Goal: Information Seeking & Learning: Learn about a topic

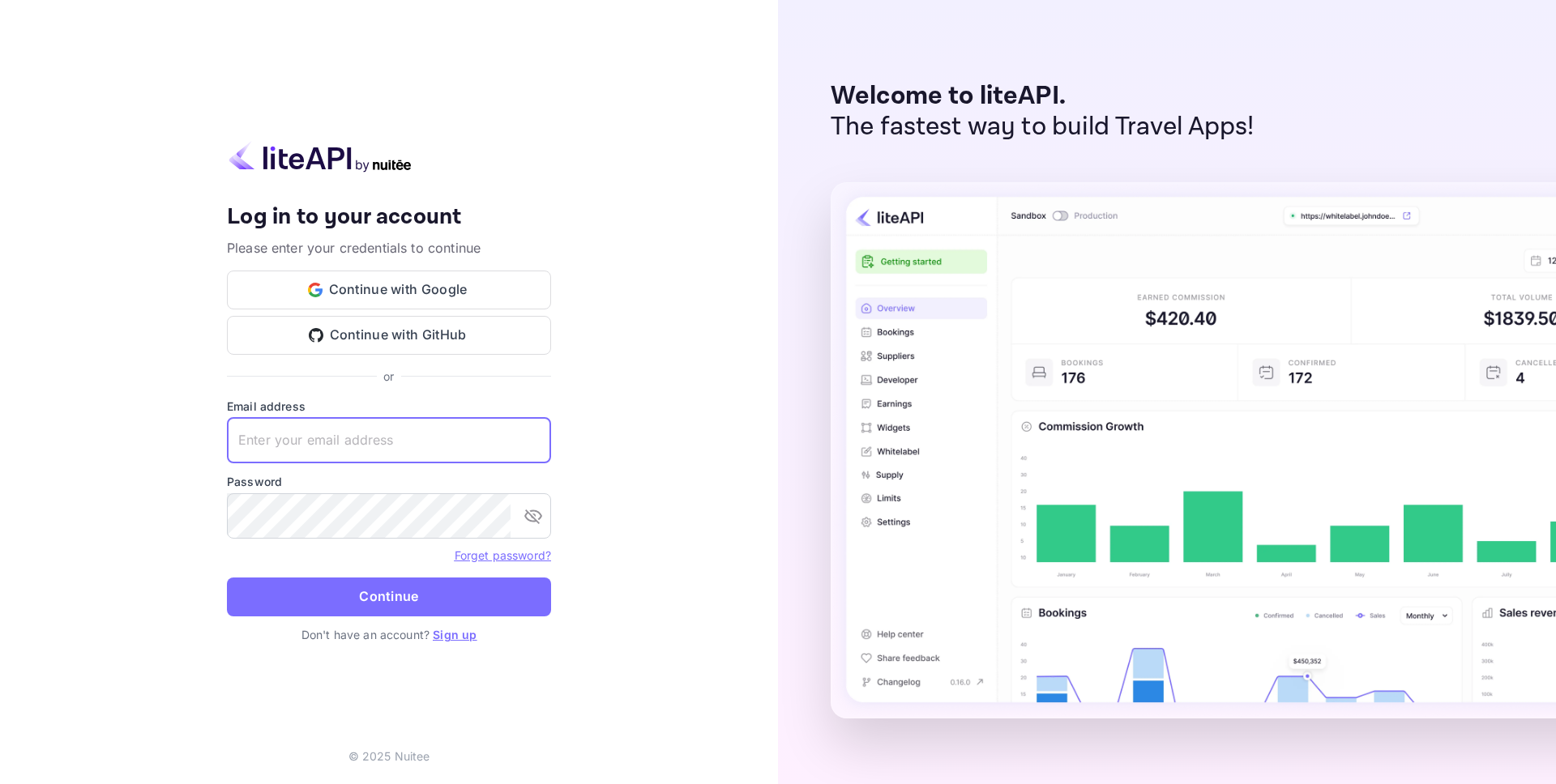
type input "idan@hotely.deals"
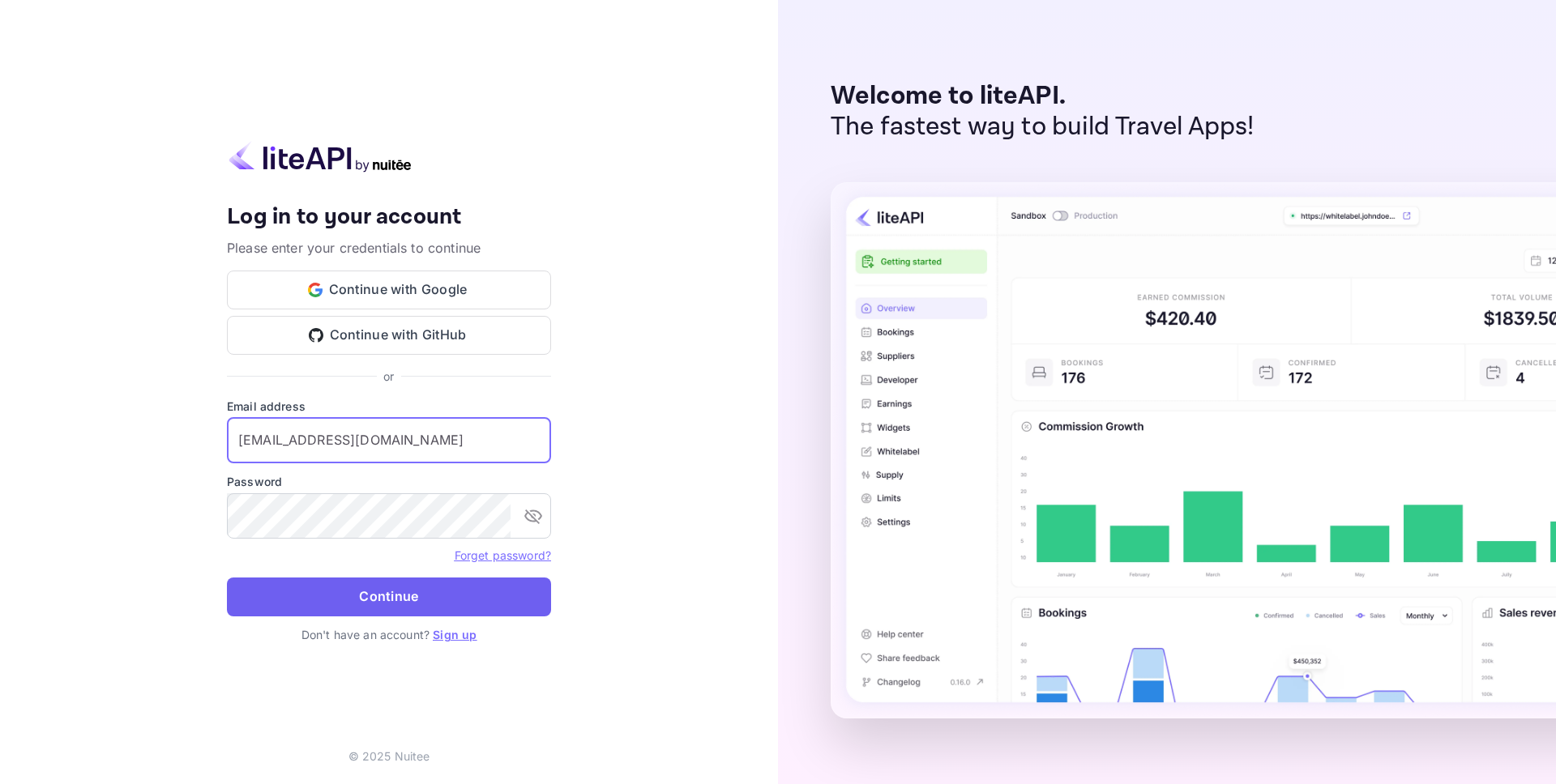
click at [431, 601] on button "Continue" at bounding box center [389, 597] width 324 height 39
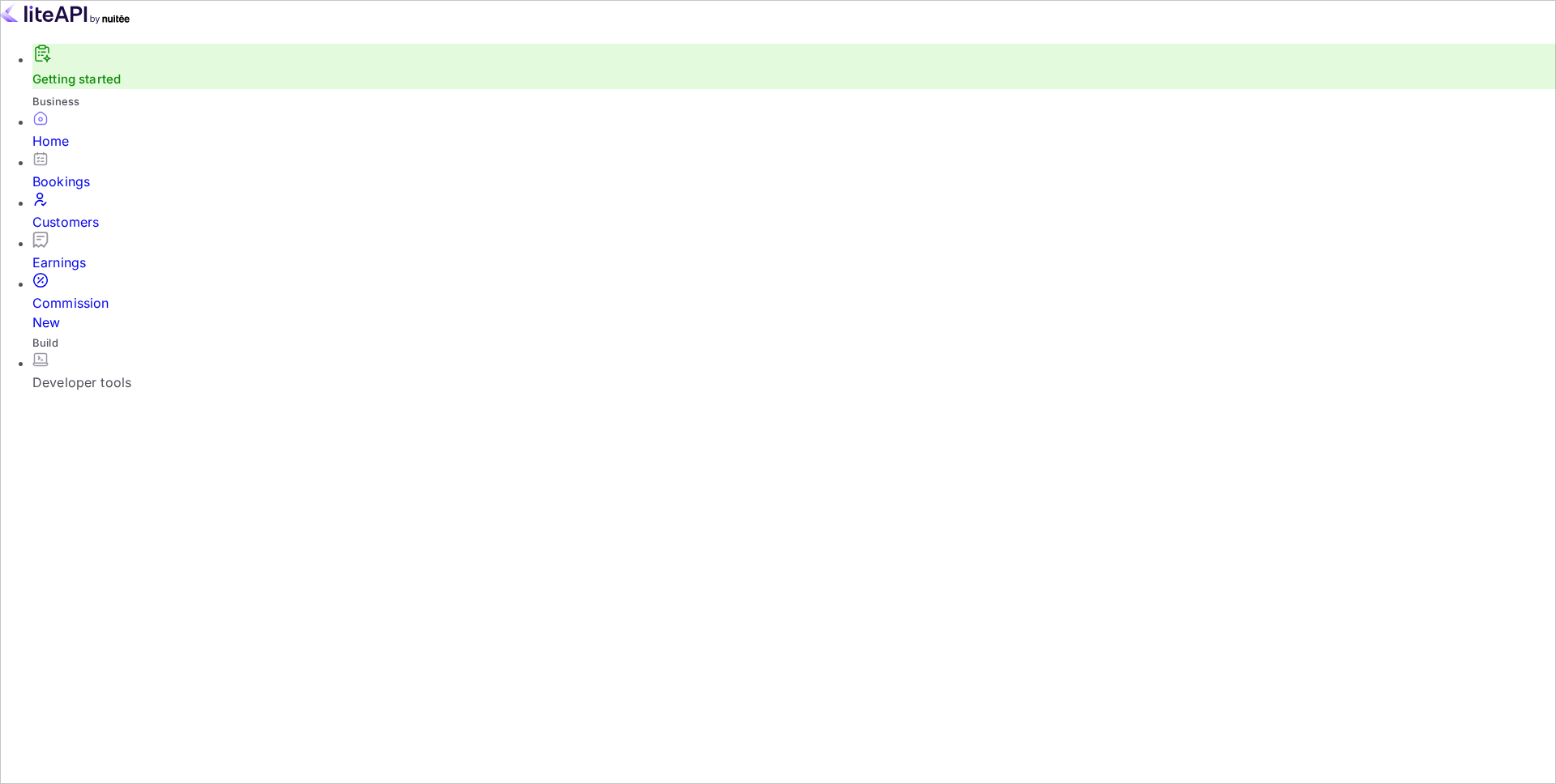
scroll to position [264, 425]
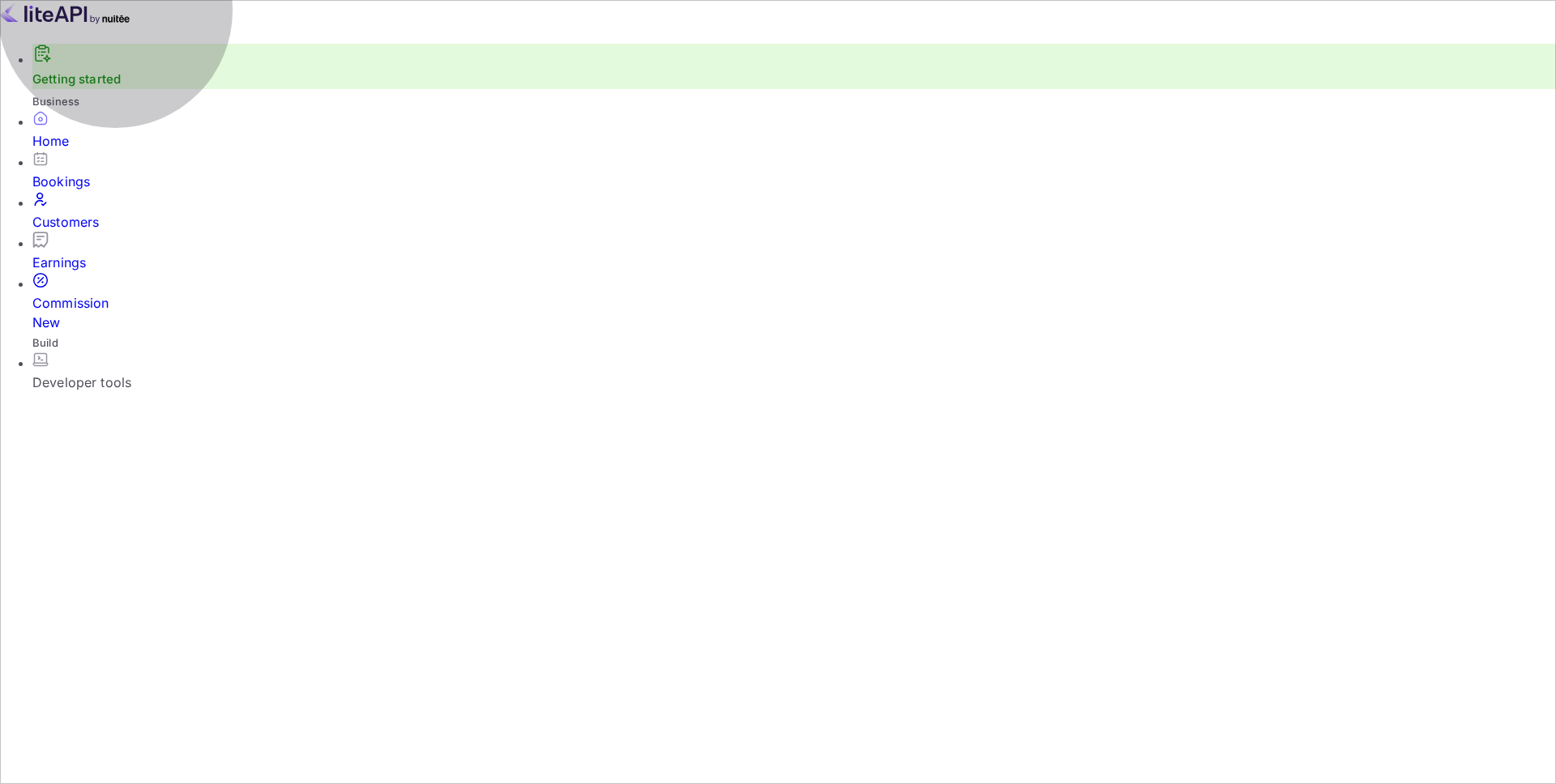
click at [125, 372] on div "Developer tools" at bounding box center [794, 382] width 1524 height 19
